Goal: Task Accomplishment & Management: Manage account settings

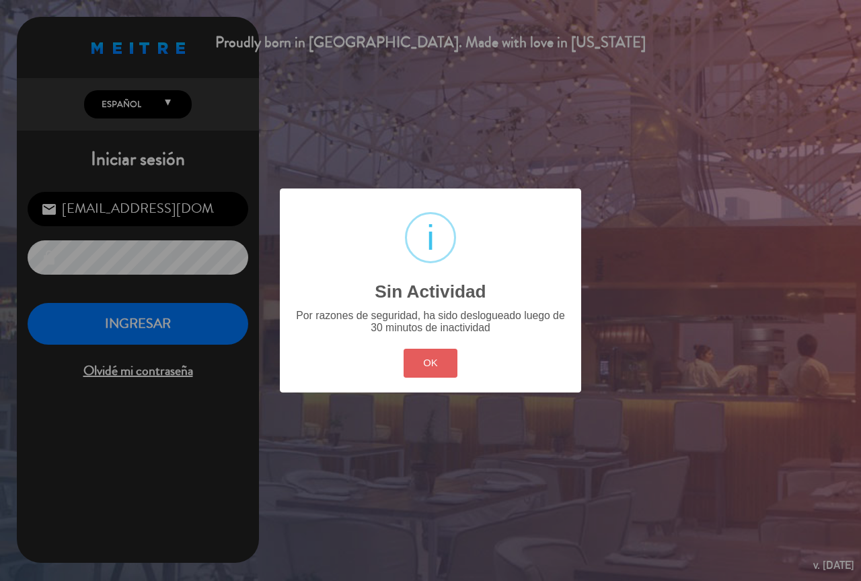
click at [448, 356] on button "OK" at bounding box center [431, 362] width 54 height 29
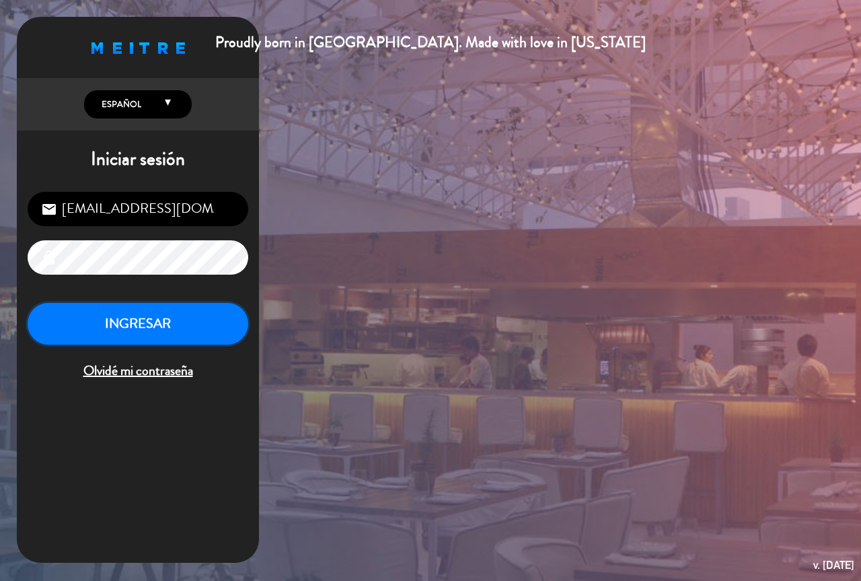
click at [203, 330] on button "INGRESAR" at bounding box center [138, 324] width 221 height 42
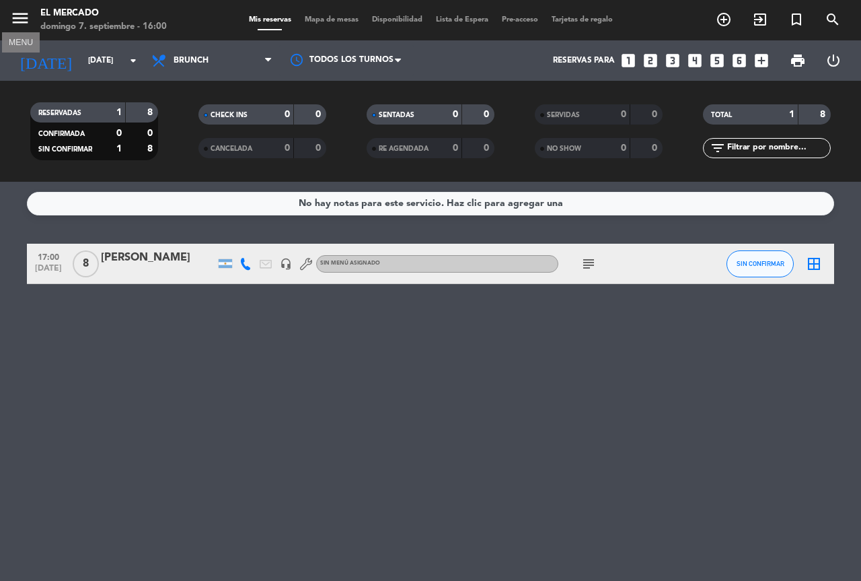
click at [16, 15] on icon "menu" at bounding box center [20, 18] width 20 height 20
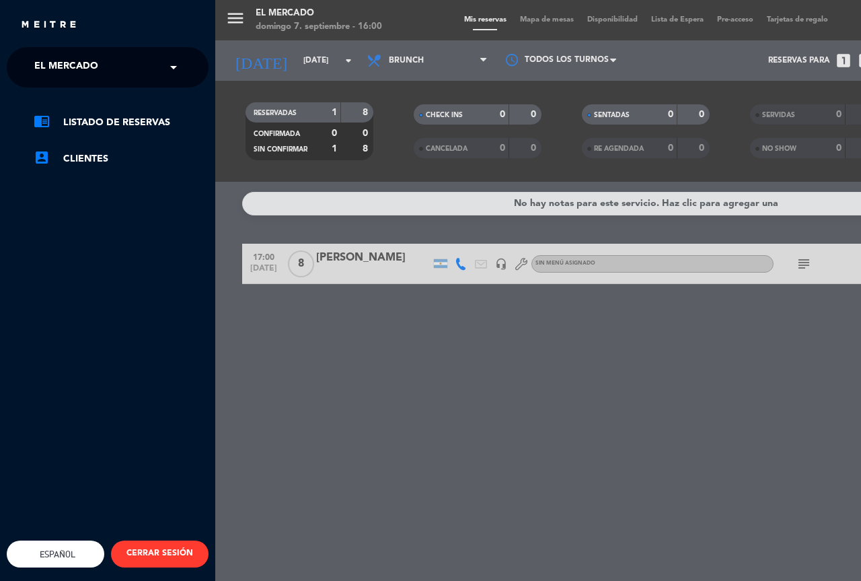
click at [61, 73] on span "El Mercado" at bounding box center [66, 67] width 64 height 28
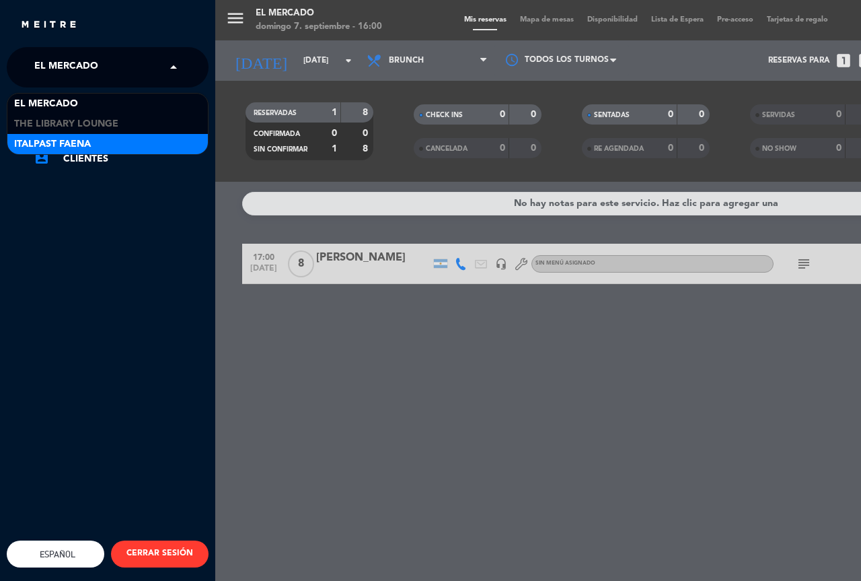
click at [89, 142] on span "Italpast Faena" at bounding box center [52, 144] width 77 height 15
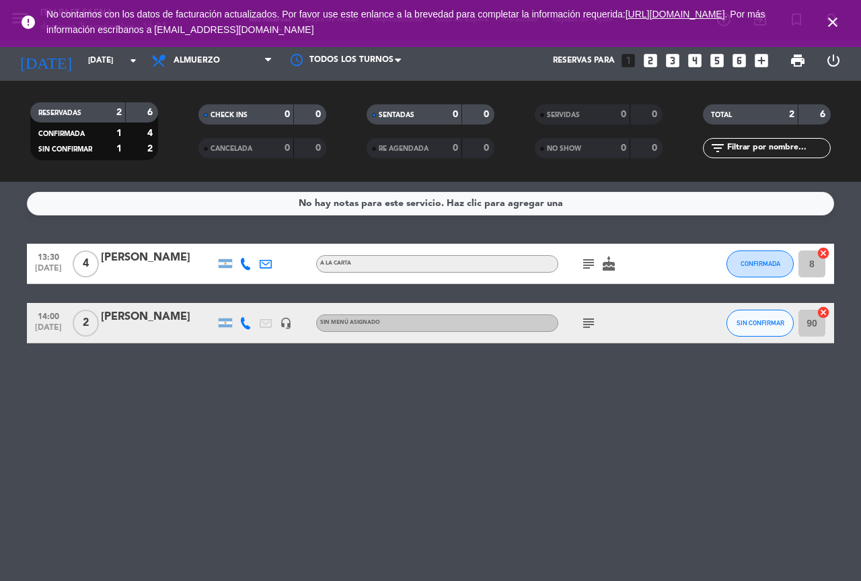
click at [835, 21] on icon "close" at bounding box center [833, 22] width 16 height 16
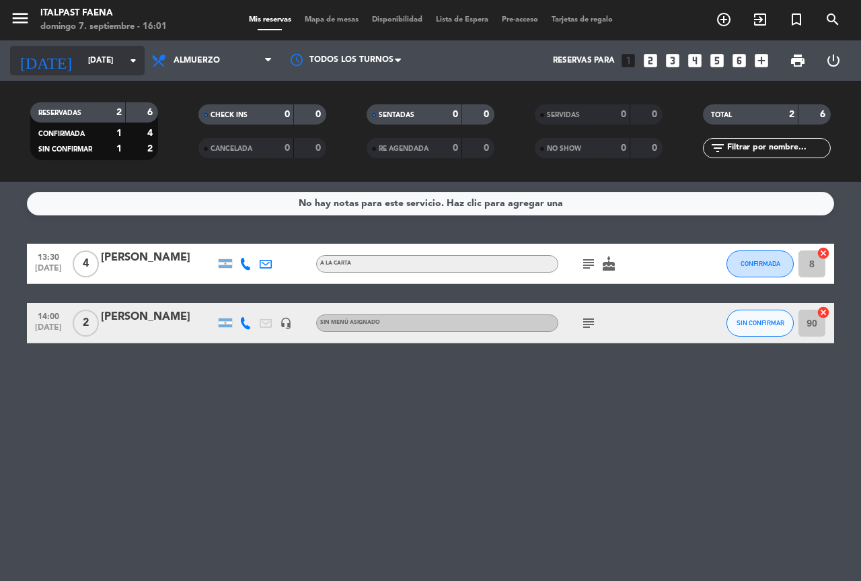
click at [86, 63] on input "[DATE]" at bounding box center [134, 60] width 107 height 23
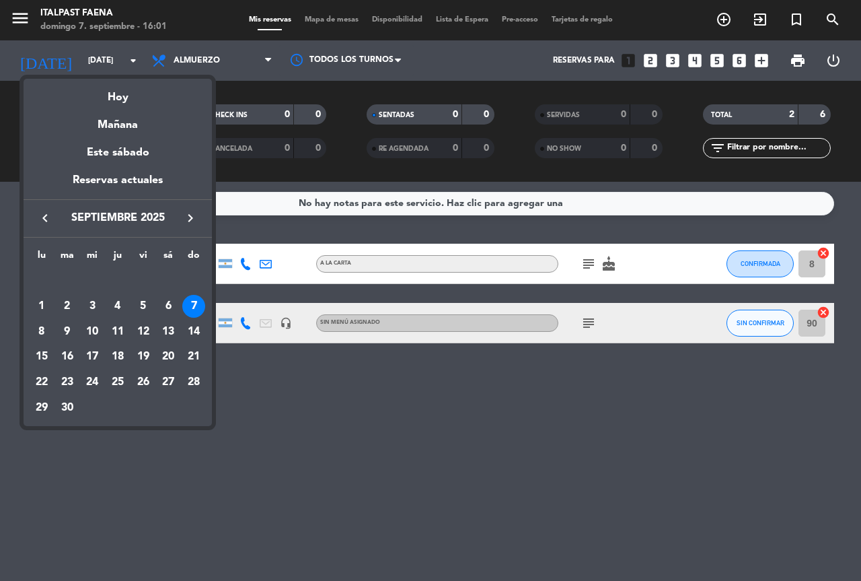
click at [343, 429] on div at bounding box center [430, 290] width 861 height 581
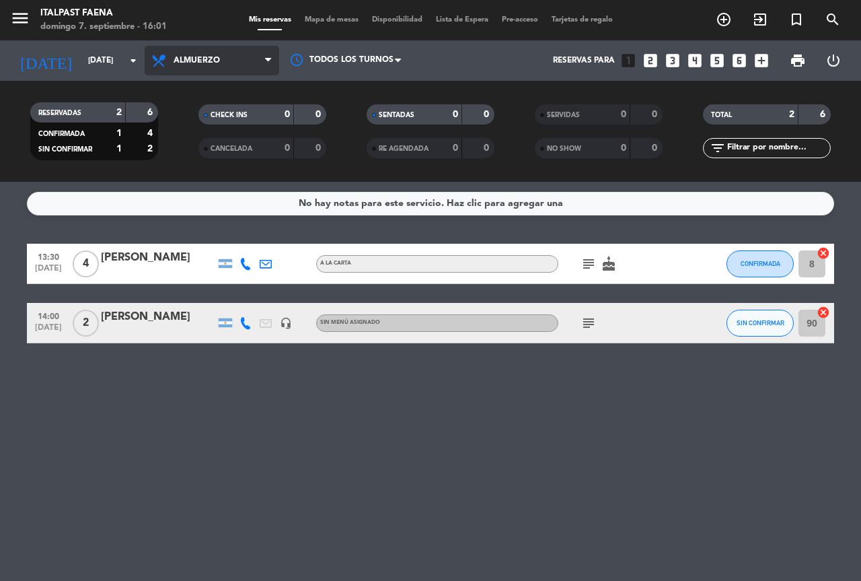
click at [185, 54] on span "Almuerzo" at bounding box center [212, 61] width 135 height 30
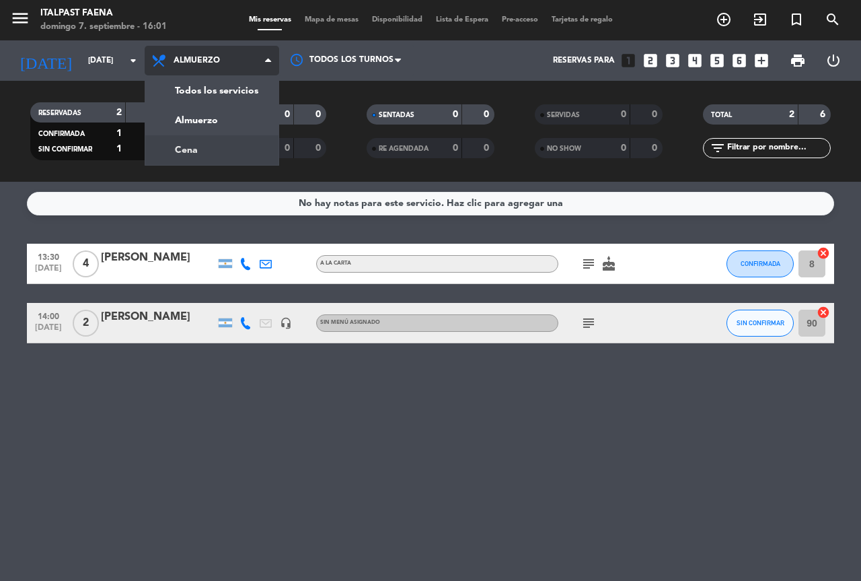
click at [198, 153] on div "menu Italpast Faena [DATE] 7. septiembre - 16:01 Mis reservas Mapa de mesas Dis…" at bounding box center [430, 91] width 861 height 182
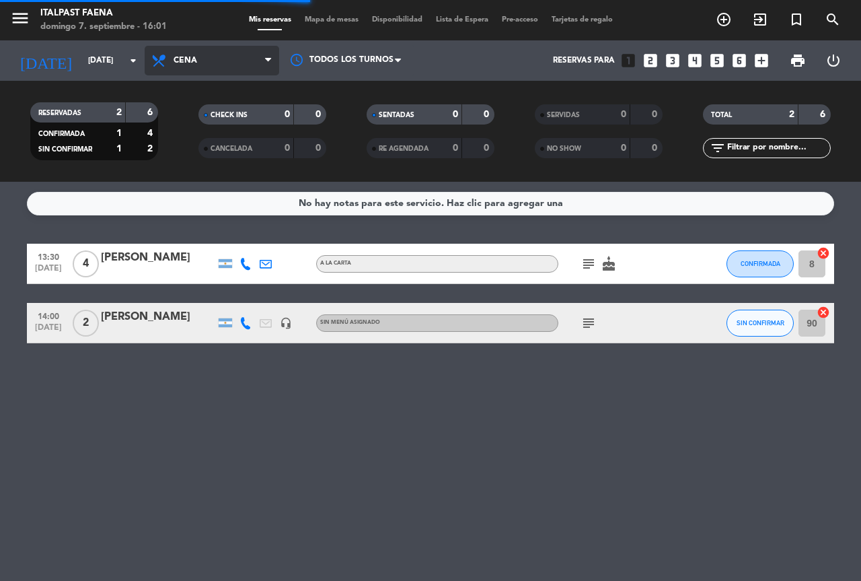
click at [182, 69] on span "Cena" at bounding box center [212, 61] width 135 height 30
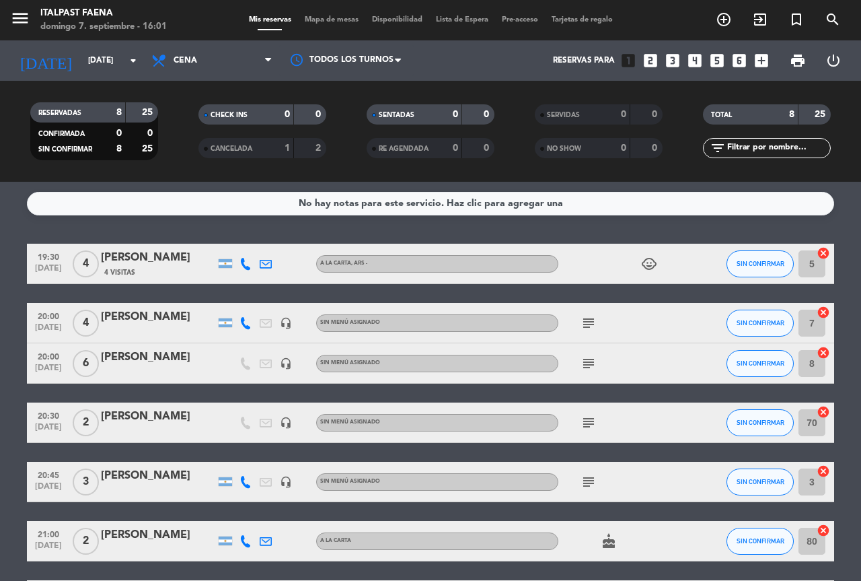
click at [84, 226] on div "No hay notas para este servicio. Haz clic para agregar una 19:30 [DATE] 4 [PERS…" at bounding box center [430, 381] width 861 height 399
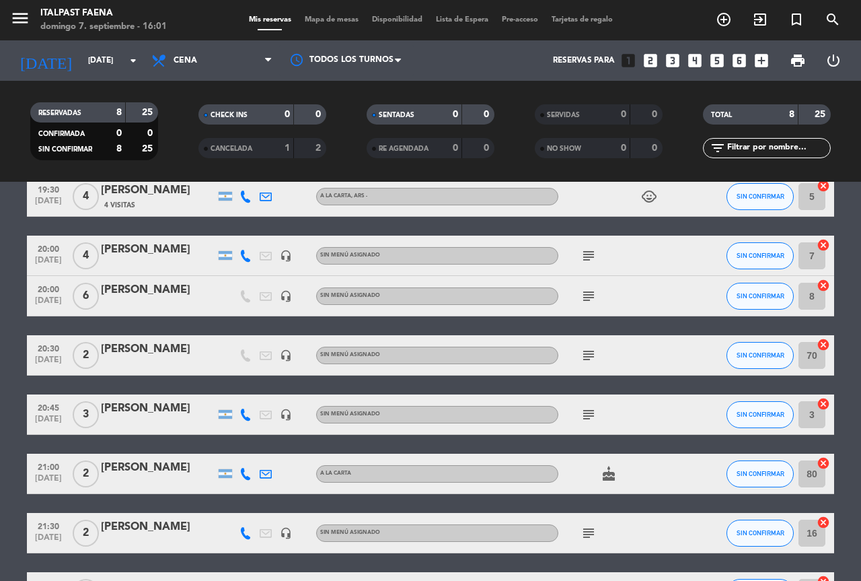
scroll to position [135, 0]
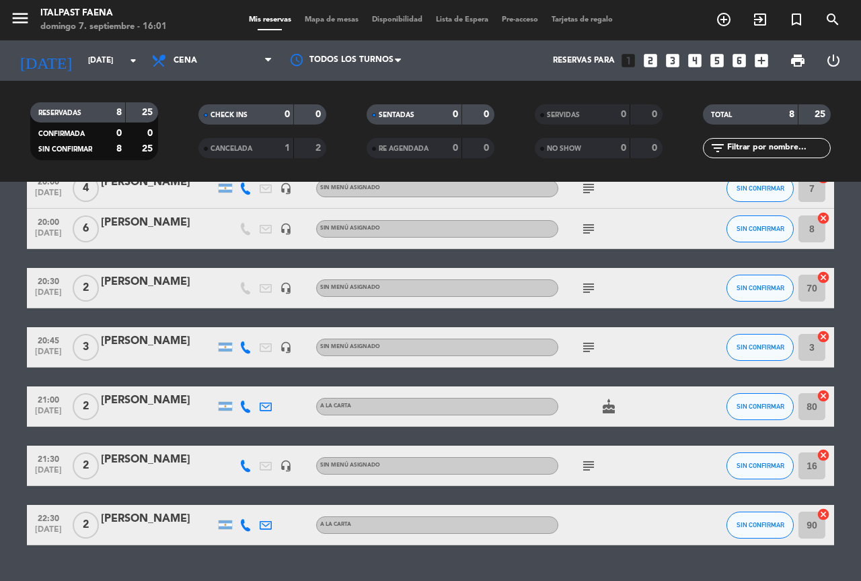
click at [581, 230] on icon "subject" at bounding box center [589, 229] width 16 height 16
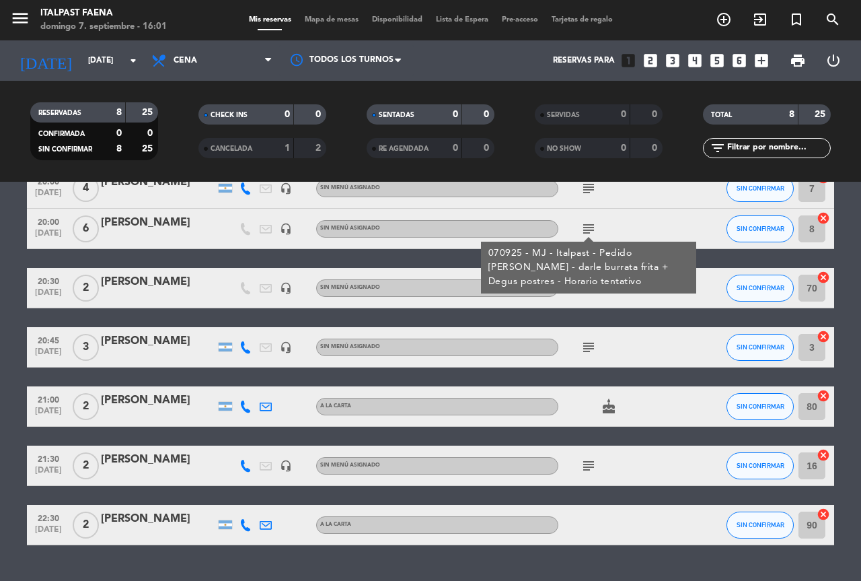
click at [617, 410] on span "cake" at bounding box center [609, 406] width 20 height 16
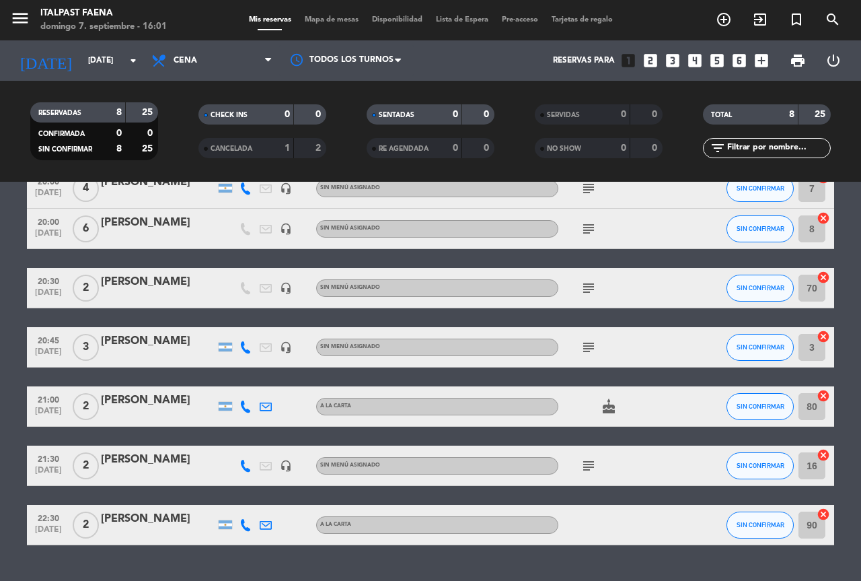
click at [614, 410] on icon "cake" at bounding box center [609, 406] width 16 height 16
click at [597, 471] on span "subject" at bounding box center [589, 465] width 20 height 16
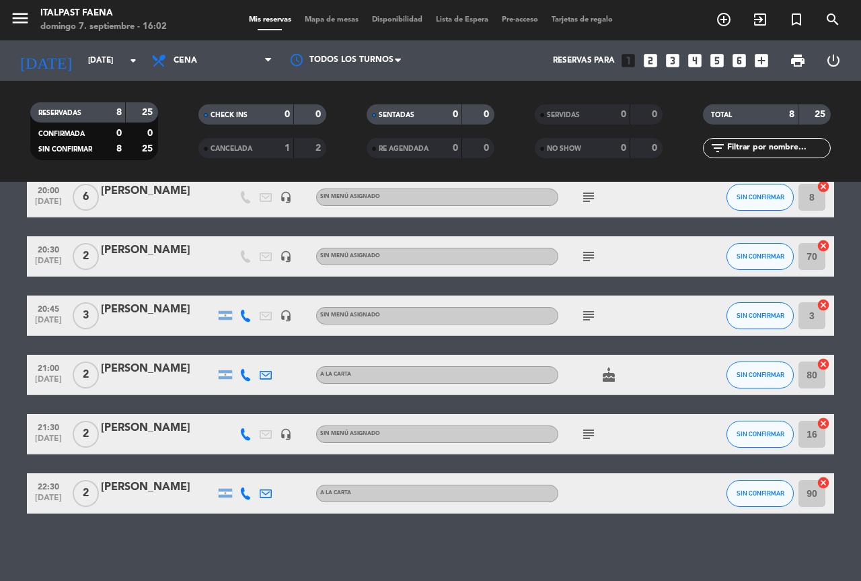
click at [591, 315] on icon "subject" at bounding box center [589, 315] width 16 height 16
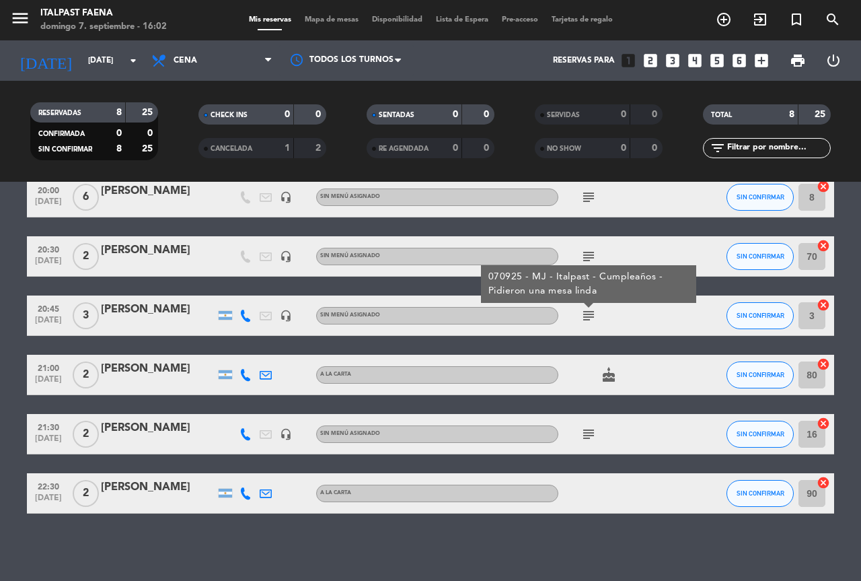
click at [593, 437] on icon "subject" at bounding box center [589, 434] width 16 height 16
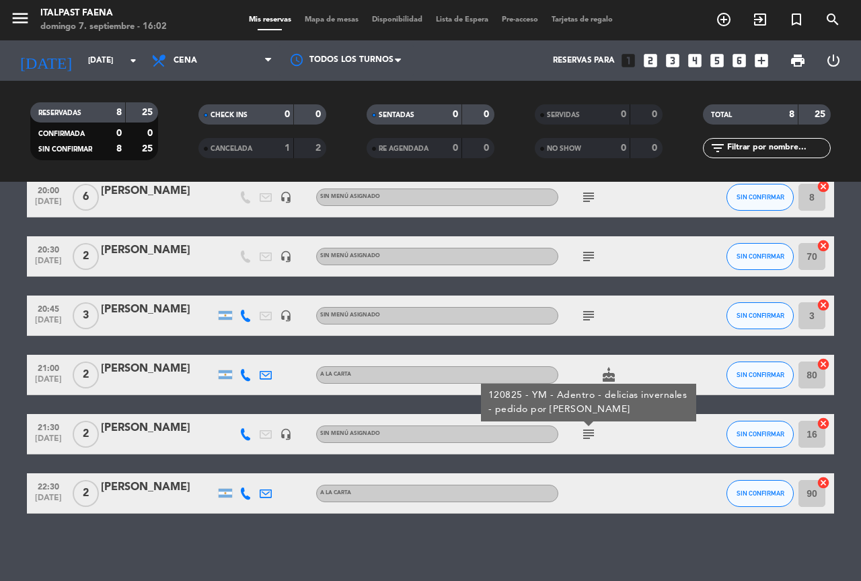
click at [590, 262] on icon "subject" at bounding box center [589, 256] width 16 height 16
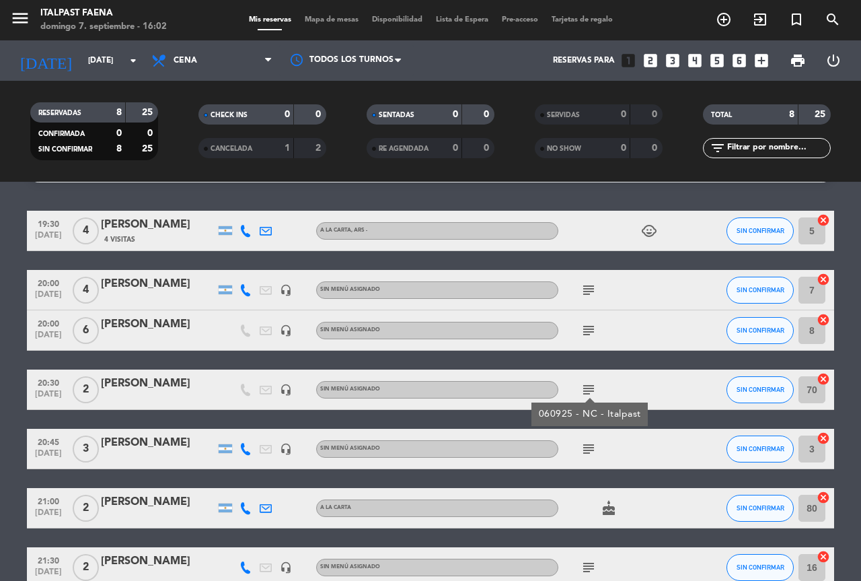
scroll to position [32, 0]
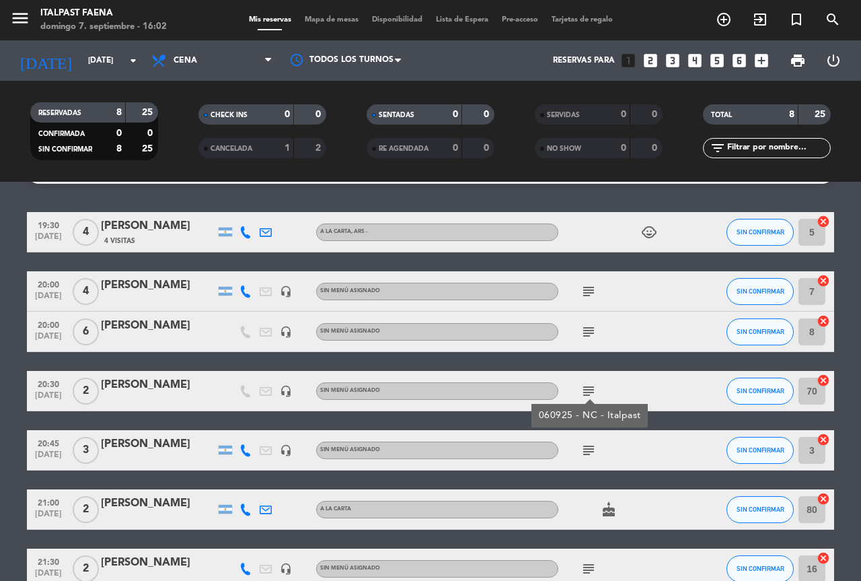
click at [593, 338] on icon "subject" at bounding box center [589, 332] width 16 height 16
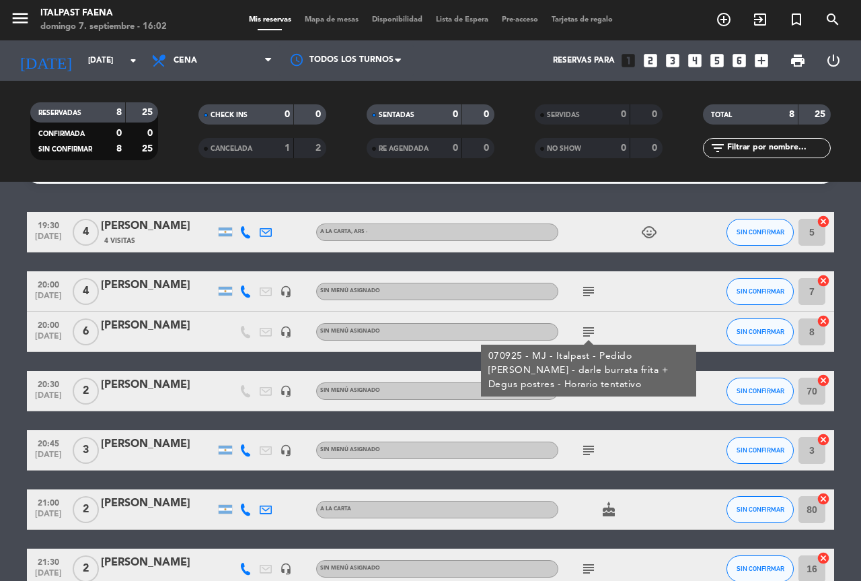
click at [589, 289] on icon "subject" at bounding box center [589, 291] width 16 height 16
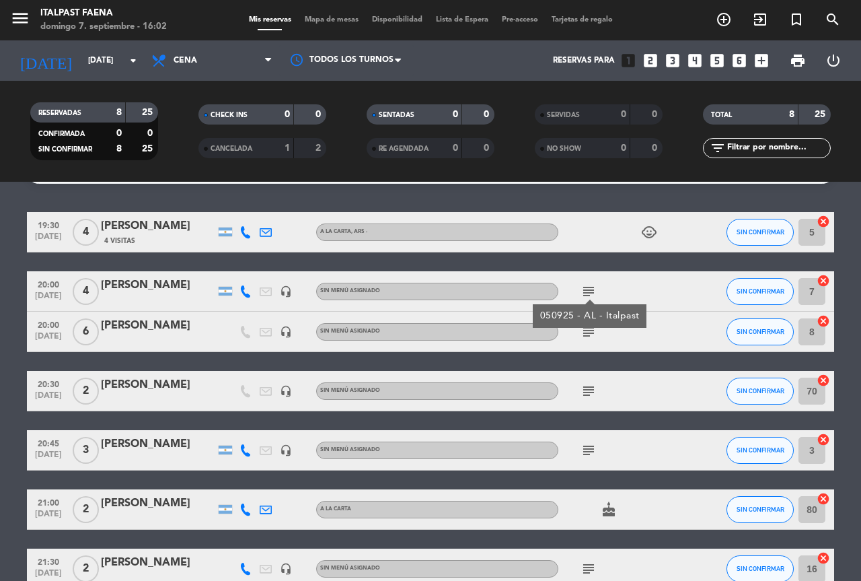
click at [595, 339] on icon "subject" at bounding box center [589, 332] width 16 height 16
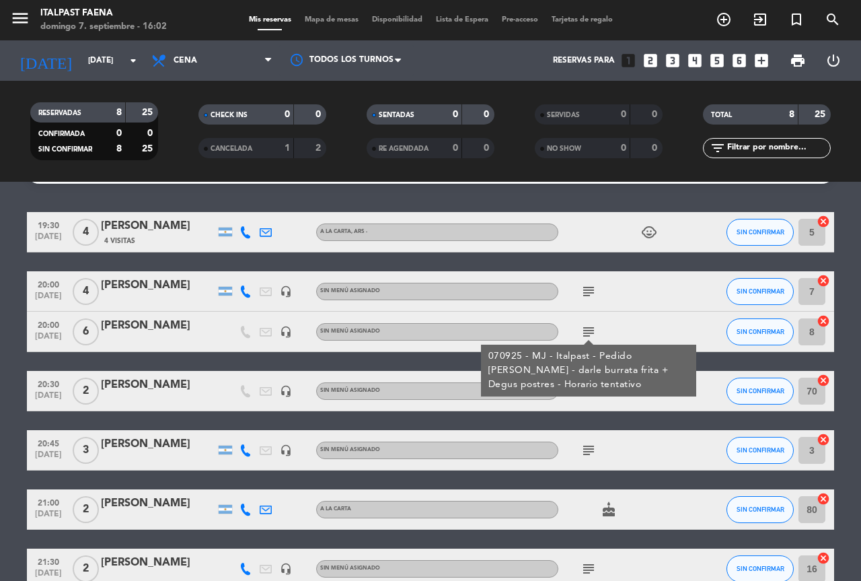
scroll to position [0, 0]
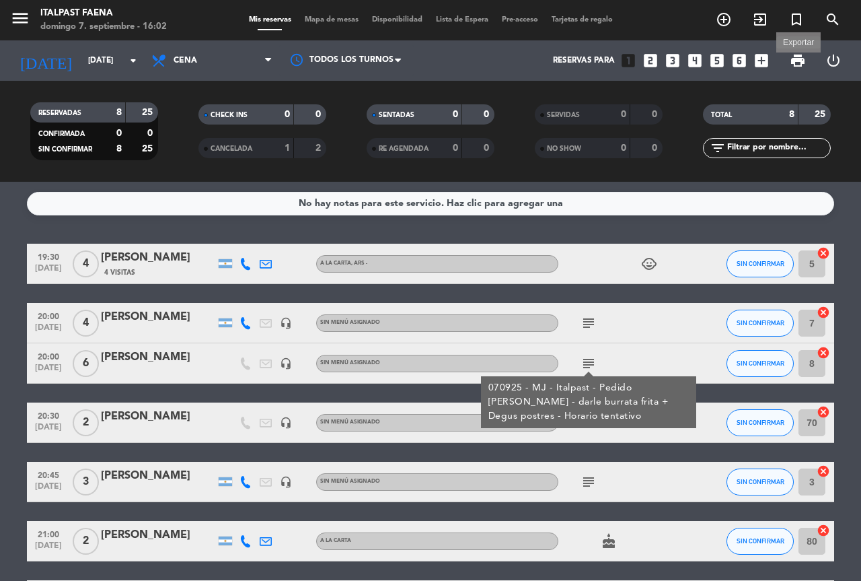
click at [798, 60] on span "print" at bounding box center [798, 60] width 16 height 16
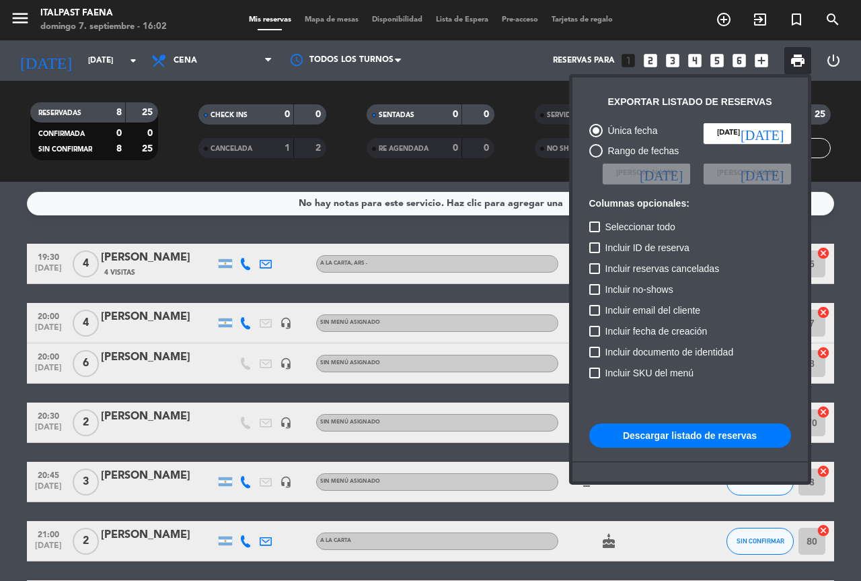
click at [738, 435] on button "Descargar listado de reservas" at bounding box center [690, 435] width 202 height 24
click at [686, 435] on button "Descargar listado de reservas" at bounding box center [690, 435] width 202 height 24
click at [26, 20] on div at bounding box center [430, 290] width 861 height 581
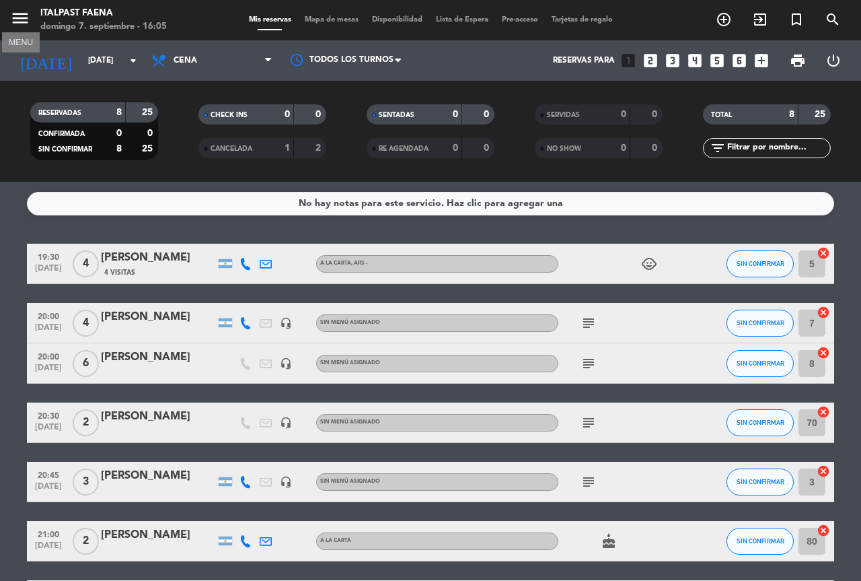
click at [26, 20] on icon "menu" at bounding box center [20, 18] width 20 height 20
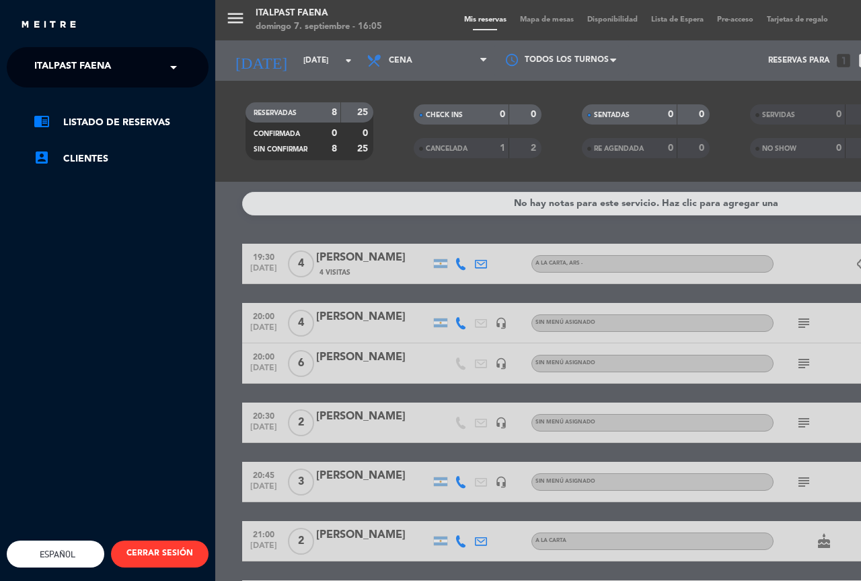
click at [77, 57] on span "Italpast Faena" at bounding box center [72, 67] width 77 height 28
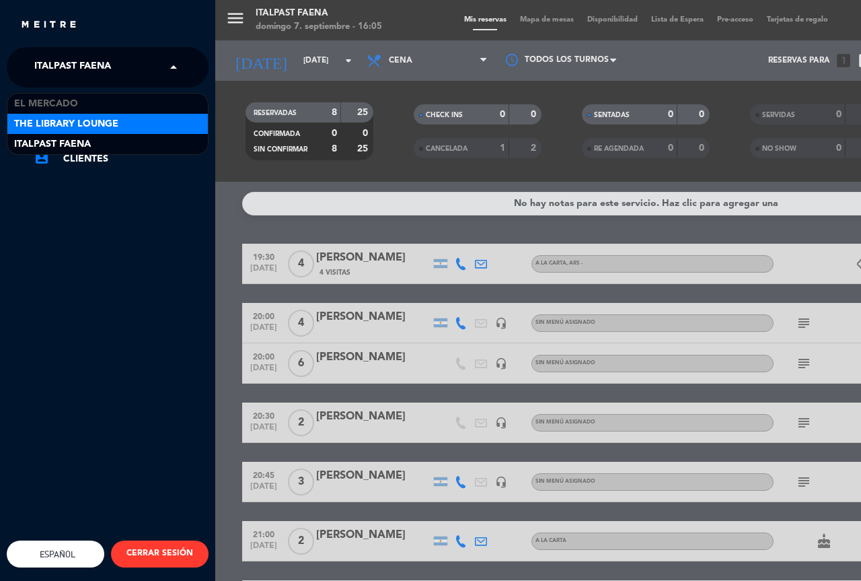
click at [81, 121] on span "The Library Lounge" at bounding box center [66, 123] width 104 height 15
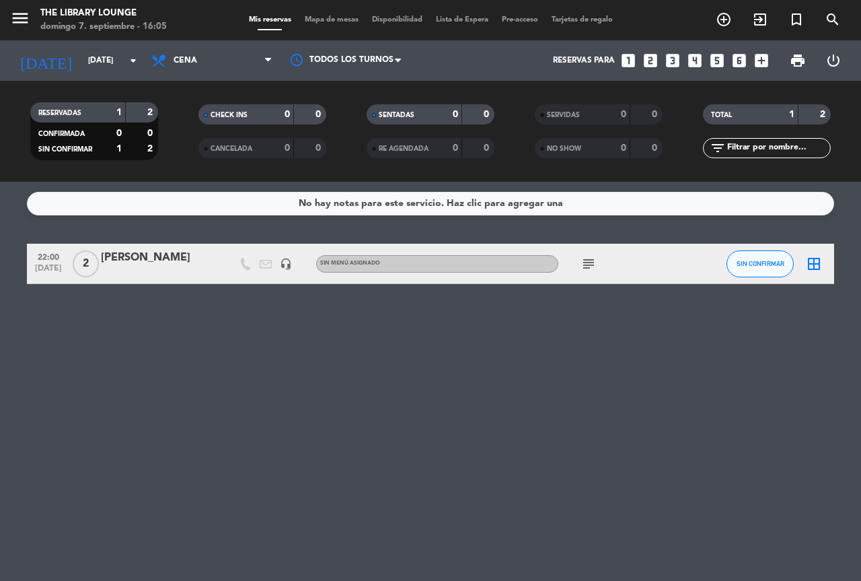
click at [151, 268] on div at bounding box center [158, 272] width 114 height 11
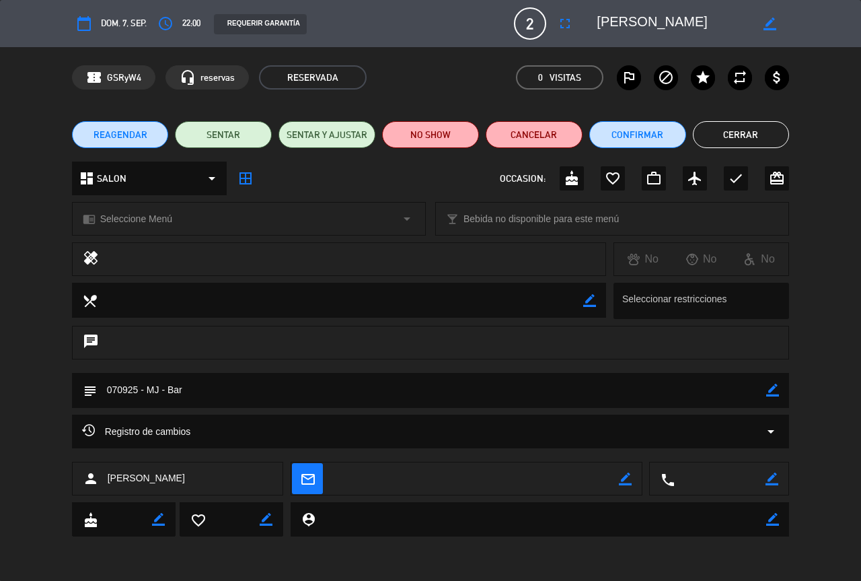
click at [723, 137] on button "Cerrar" at bounding box center [741, 134] width 97 height 27
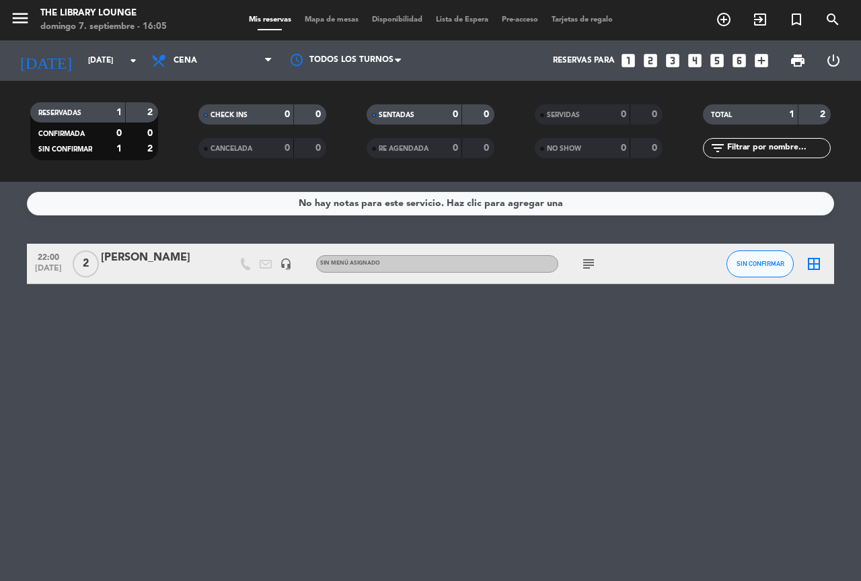
click at [594, 262] on icon "subject" at bounding box center [589, 264] width 16 height 16
